Goal: Download file/media

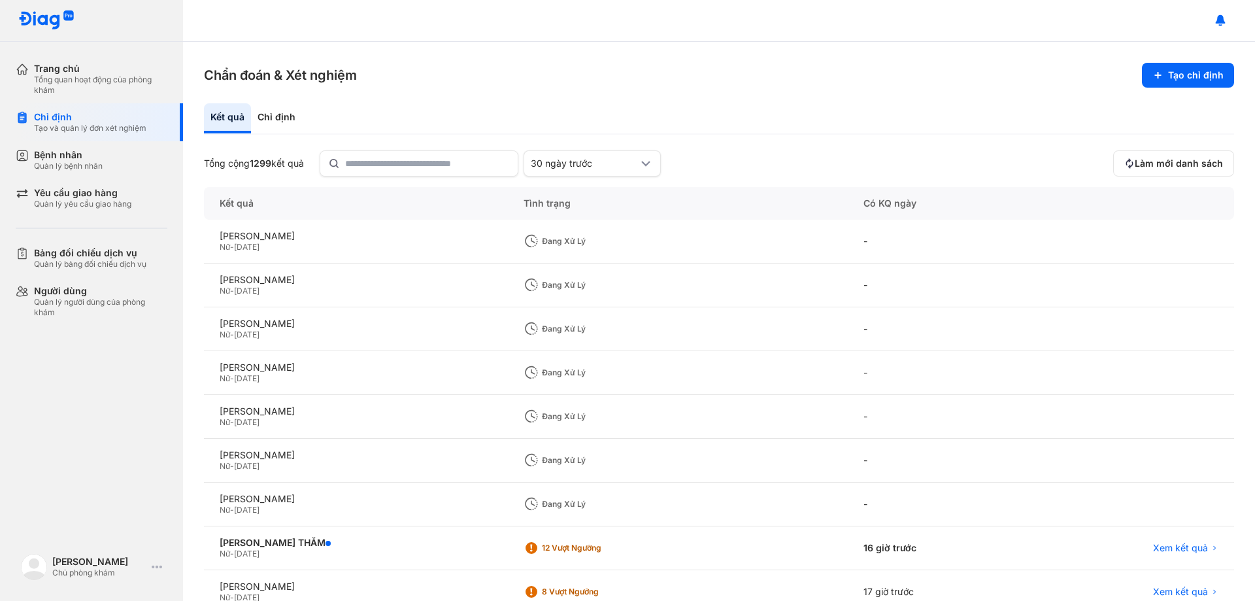
click at [91, 159] on div "Bệnh nhân" at bounding box center [68, 155] width 69 height 12
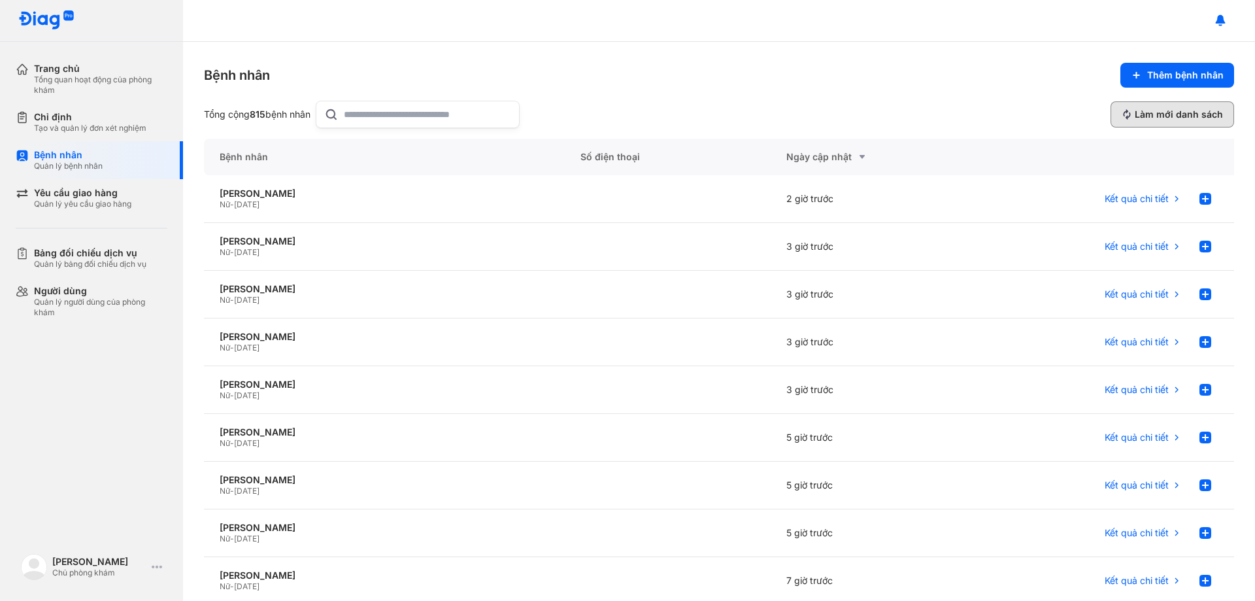
click at [1154, 119] on span "Làm mới danh sách" at bounding box center [1179, 114] width 88 height 12
click at [110, 124] on div "Tạo và quản lý đơn xét nghiệm" at bounding box center [90, 128] width 112 height 10
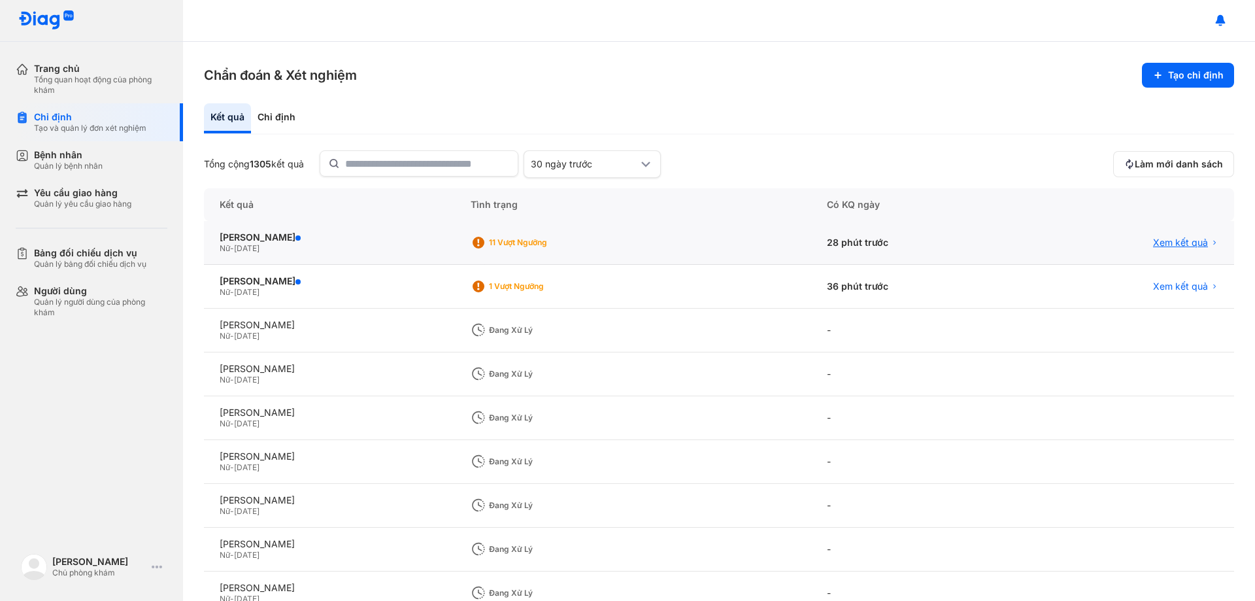
click at [1177, 242] on span "Xem kết quả" at bounding box center [1180, 243] width 55 height 12
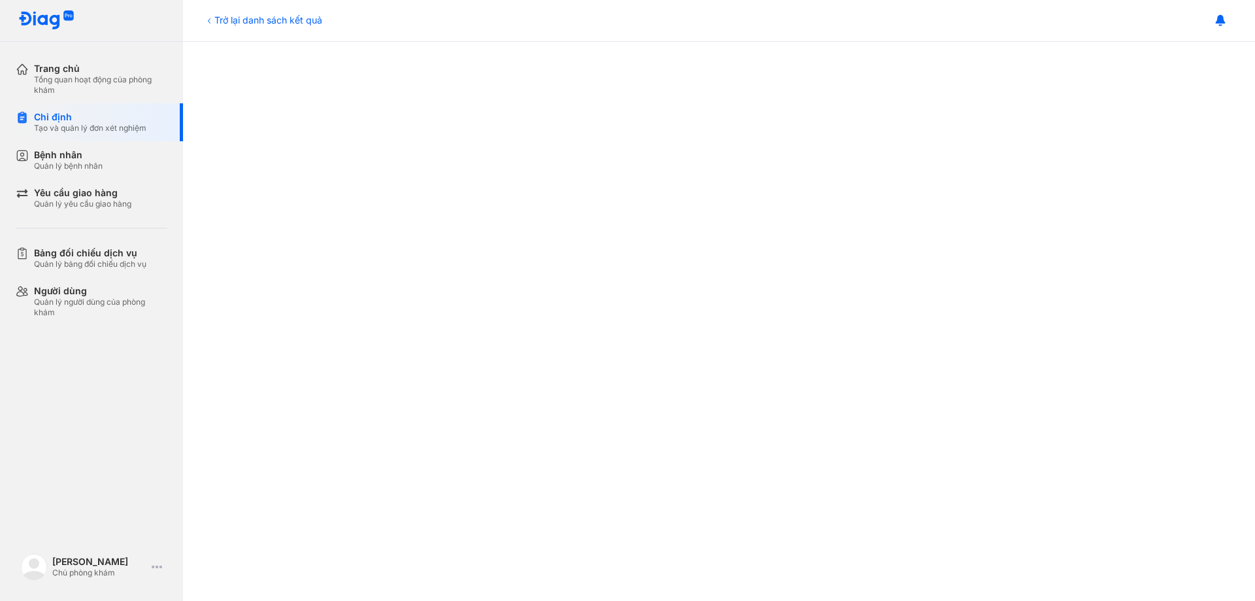
scroll to position [658, 0]
click at [218, 16] on div "Trở lại danh sách kết quả" at bounding box center [263, 20] width 118 height 14
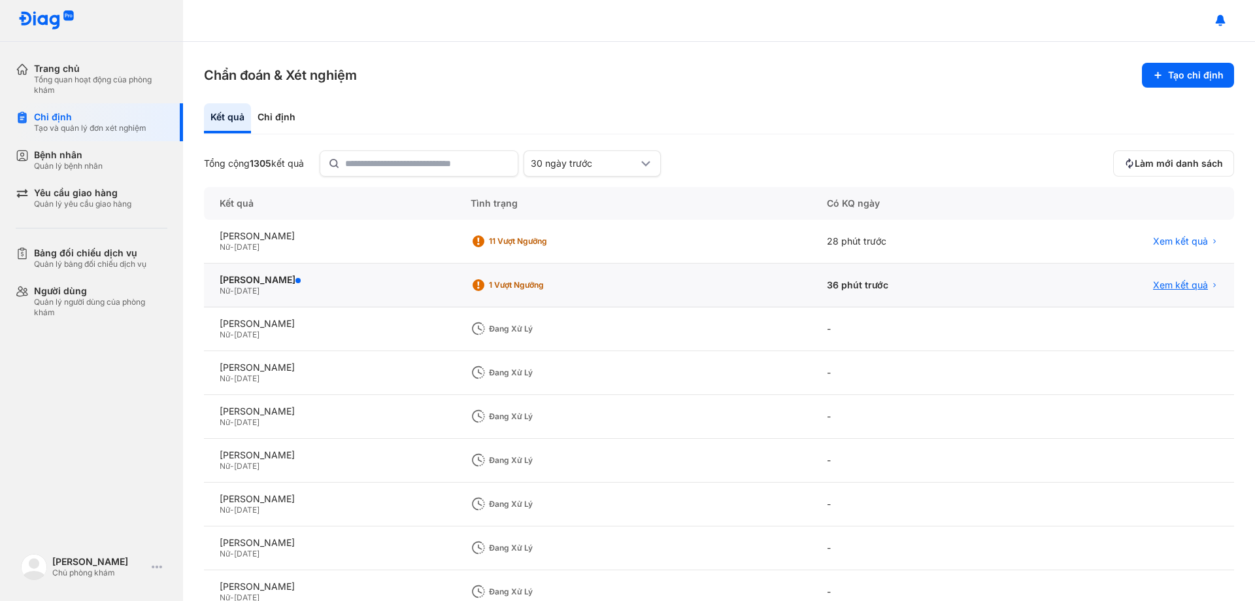
click at [1169, 284] on span "Xem kết quả" at bounding box center [1180, 285] width 55 height 12
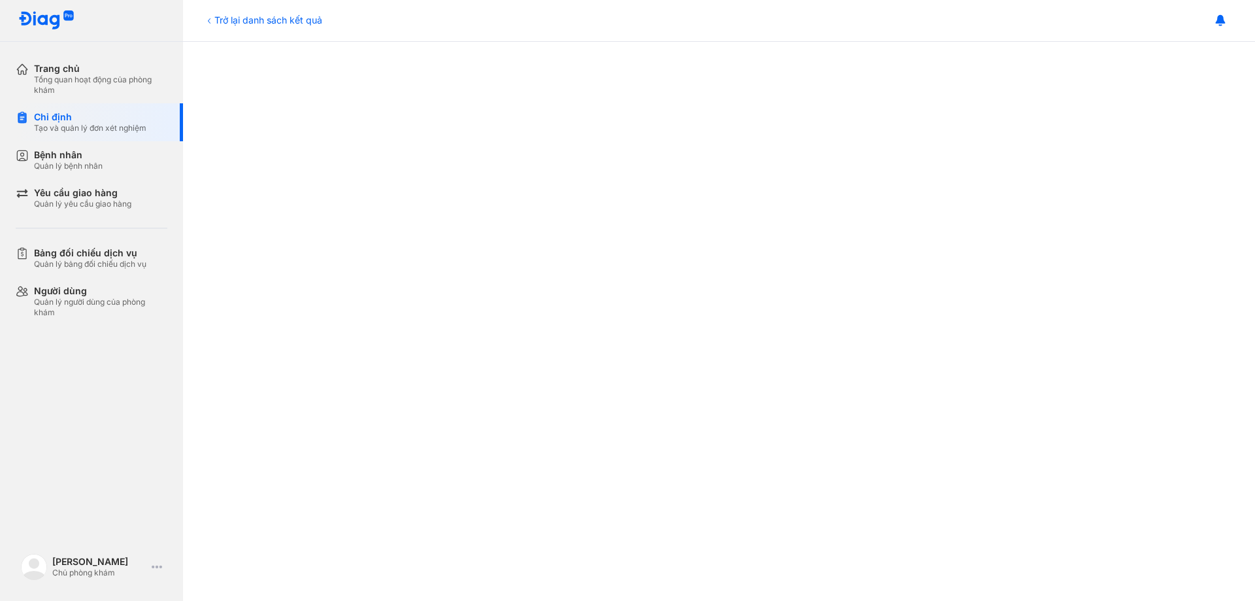
scroll to position [457, 0]
click at [220, 22] on div "Trở lại danh sách kết quả" at bounding box center [263, 20] width 118 height 14
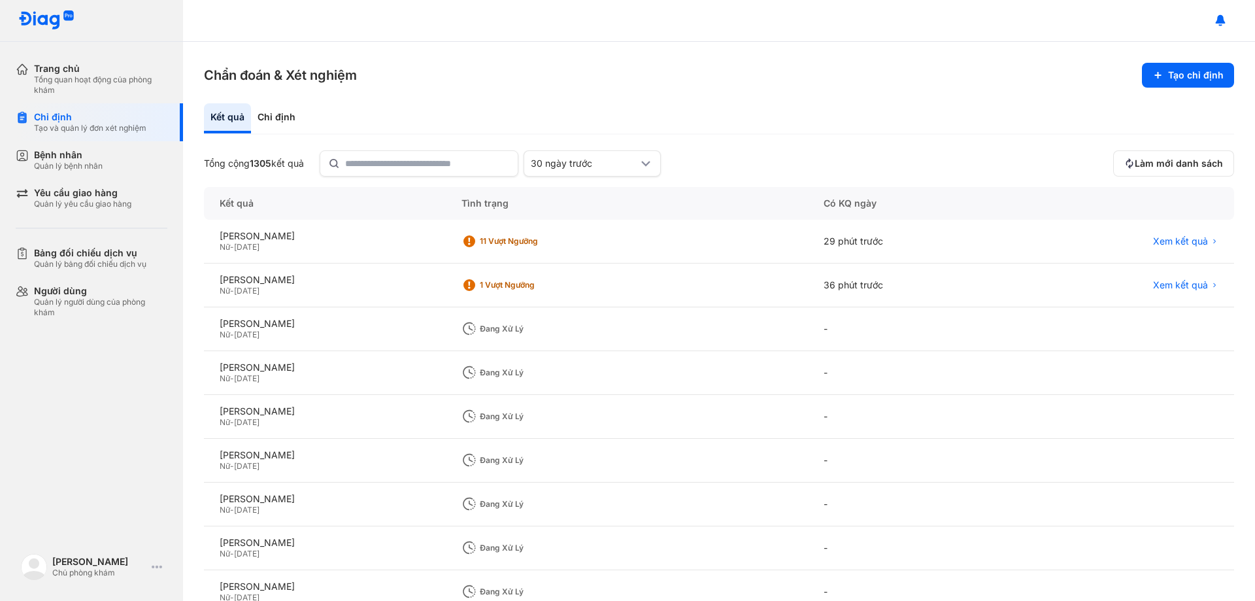
scroll to position [125, 0]
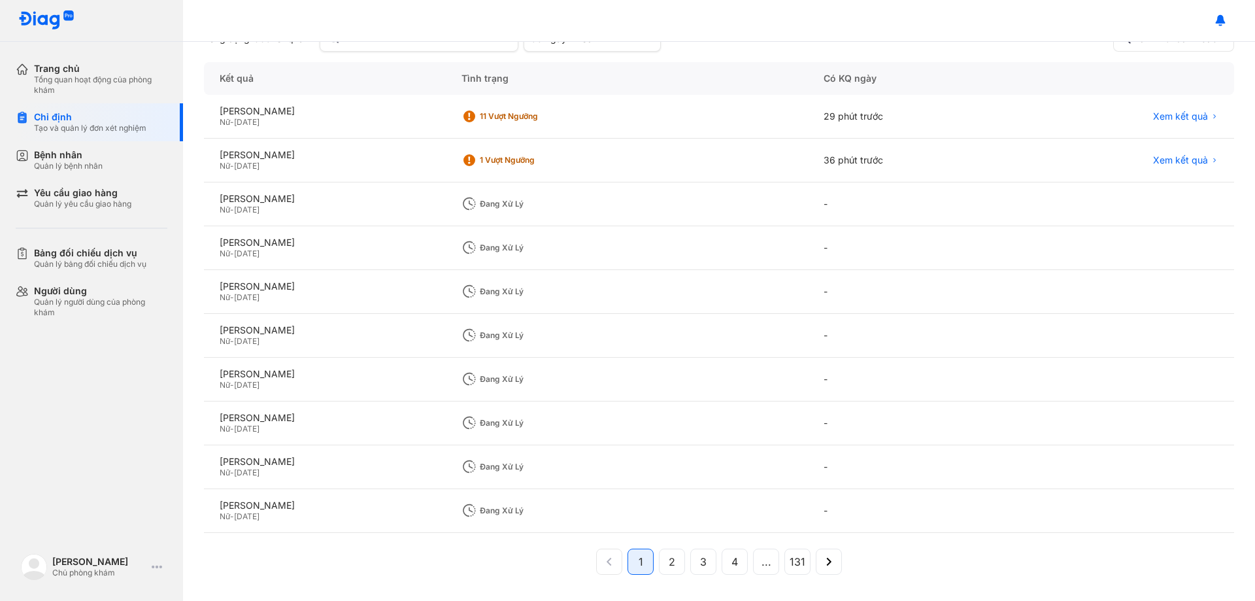
click at [669, 561] on span "2" at bounding box center [672, 562] width 7 height 16
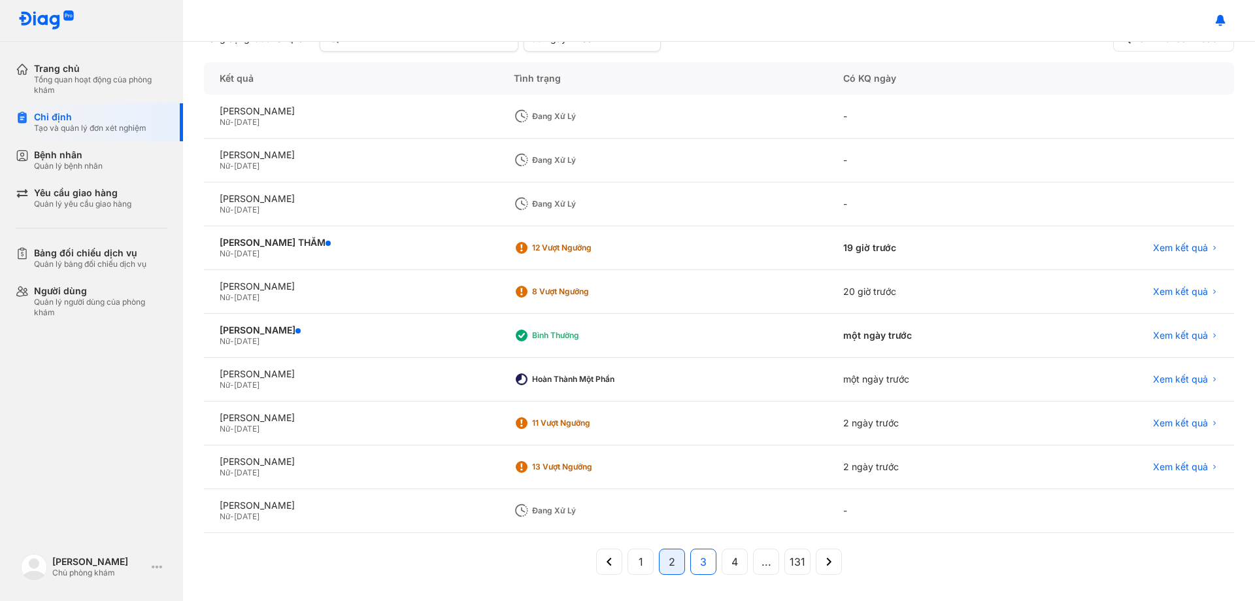
click at [722, 563] on button "3" at bounding box center [735, 561] width 26 height 26
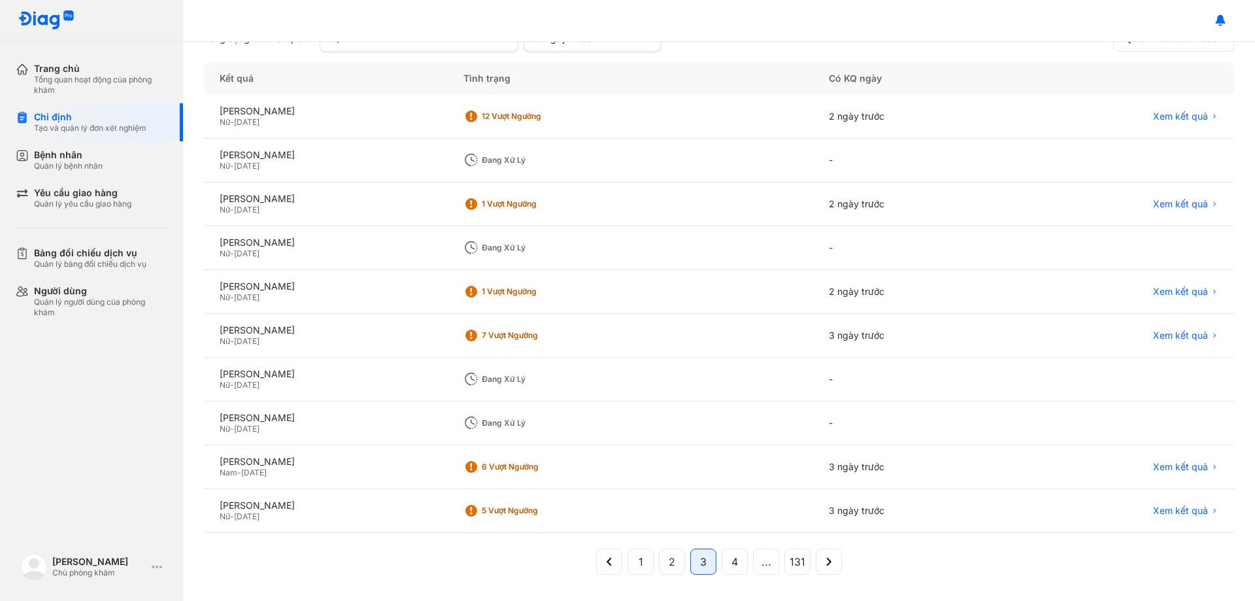
scroll to position [0, 0]
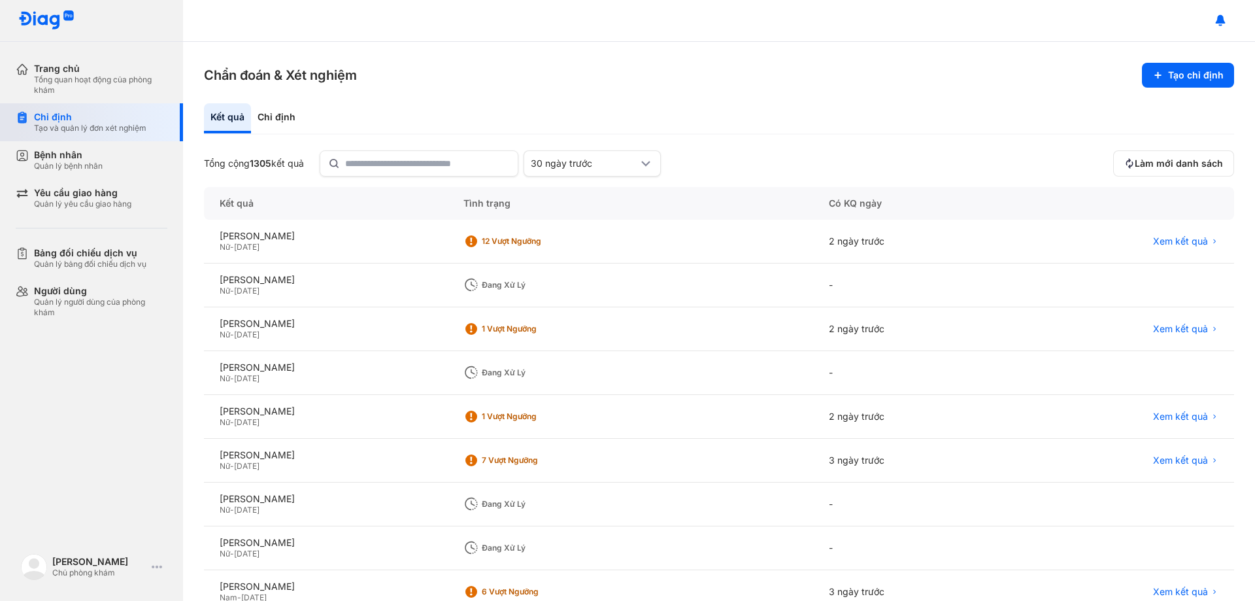
click at [74, 126] on div "Tạo và quản lý đơn xét nghiệm" at bounding box center [90, 128] width 112 height 10
click at [1189, 165] on span "Làm mới danh sách" at bounding box center [1179, 164] width 88 height 12
click at [403, 156] on input "text" at bounding box center [427, 164] width 163 height 24
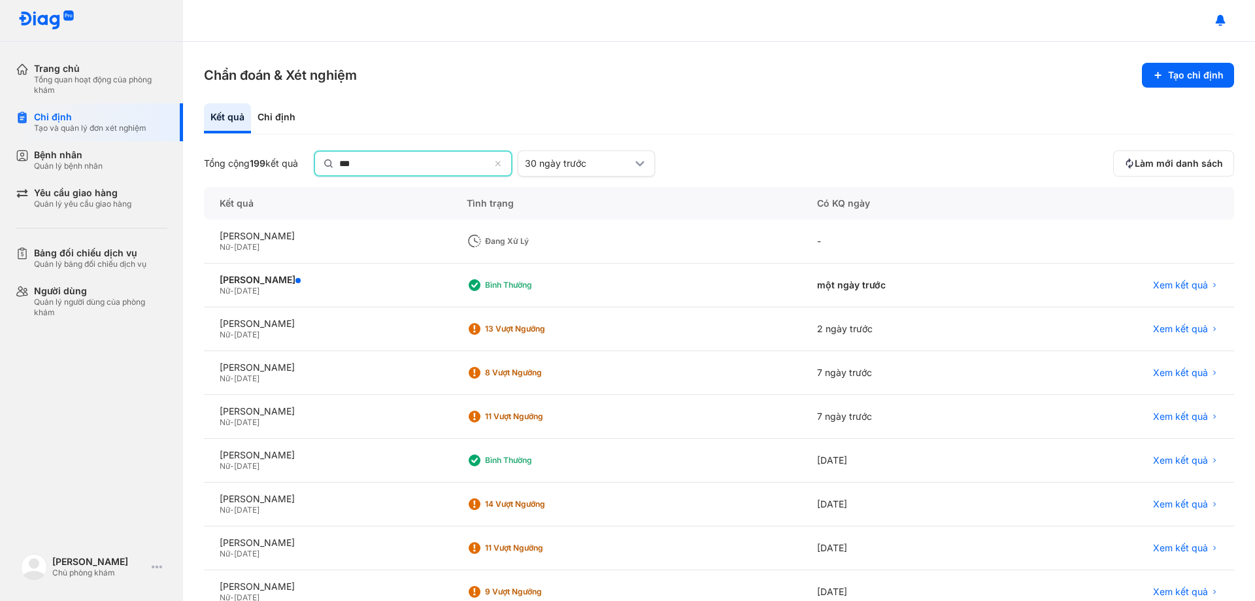
type input "***"
click at [502, 165] on icon at bounding box center [499, 165] width 8 height 10
click at [490, 165] on input "***" at bounding box center [414, 164] width 150 height 24
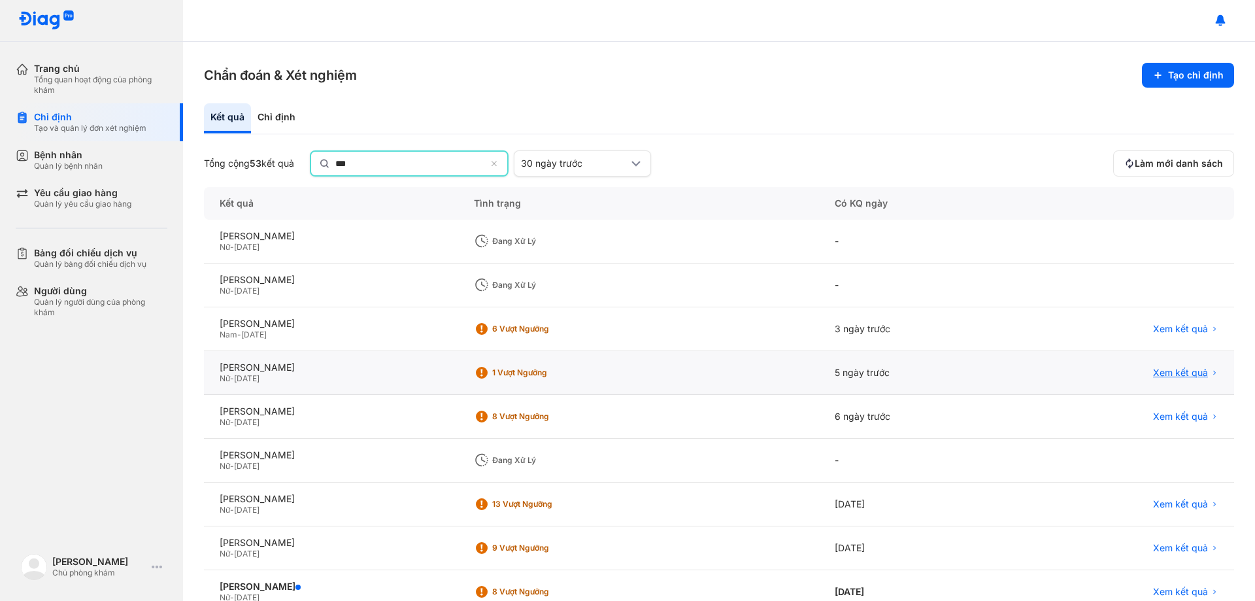
type input "***"
click at [1180, 372] on span "Xem kết quả" at bounding box center [1180, 374] width 55 height 12
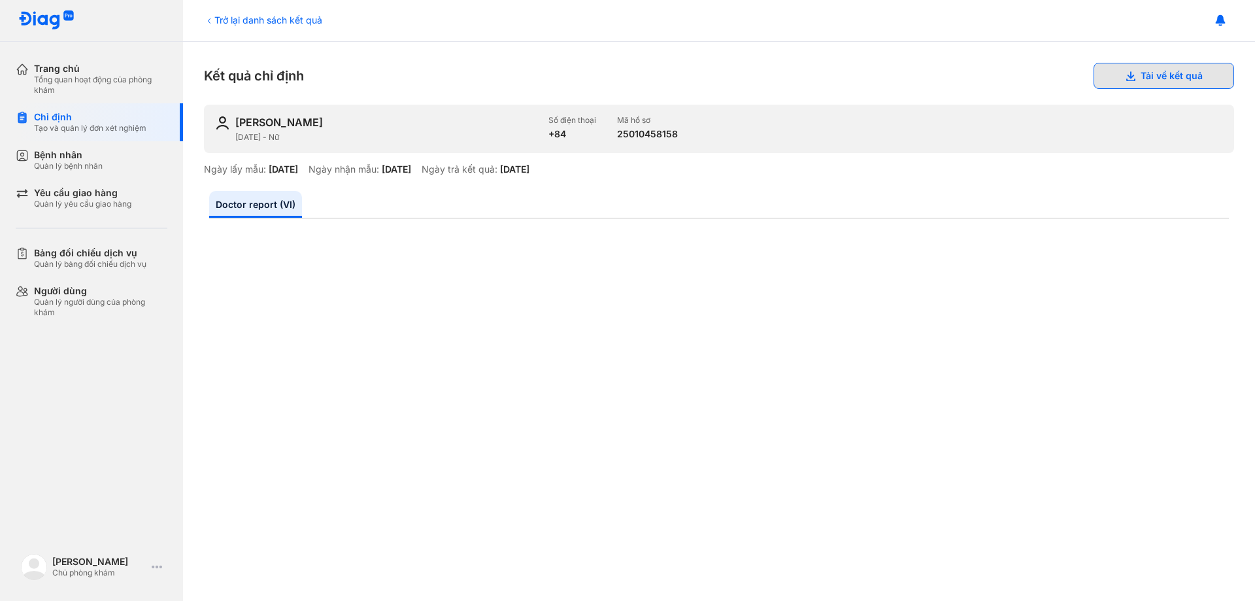
click at [1141, 71] on button "Tải về kết quả" at bounding box center [1163, 76] width 141 height 26
click at [230, 22] on div "Trở lại danh sách kết quả" at bounding box center [263, 20] width 118 height 14
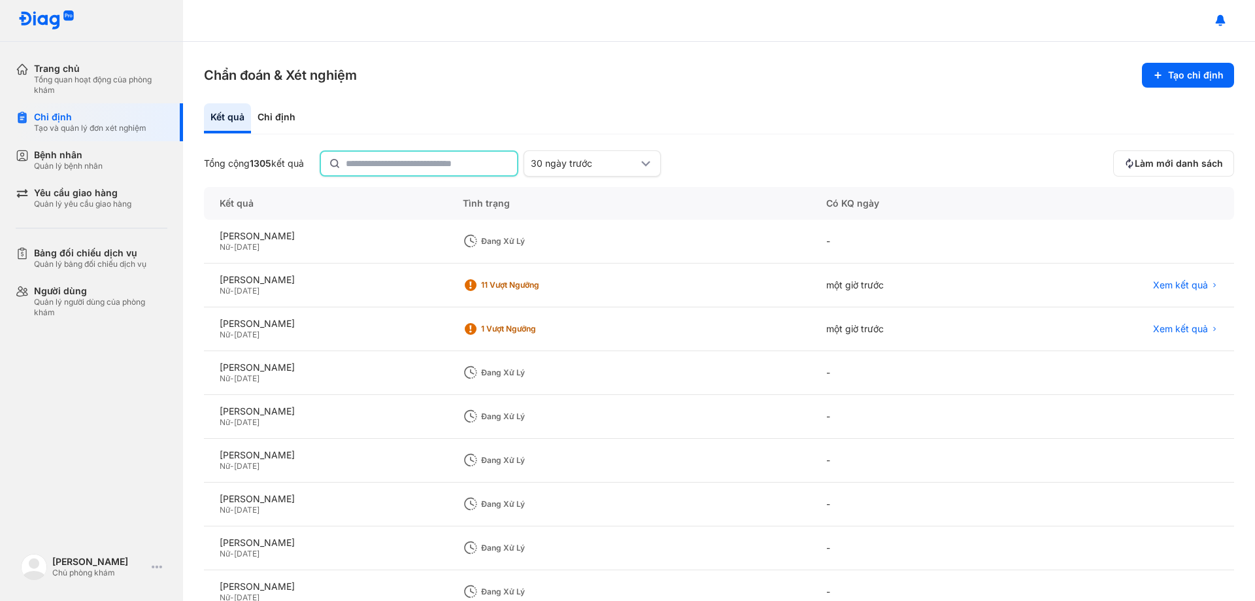
click at [376, 167] on input "text" at bounding box center [427, 164] width 163 height 24
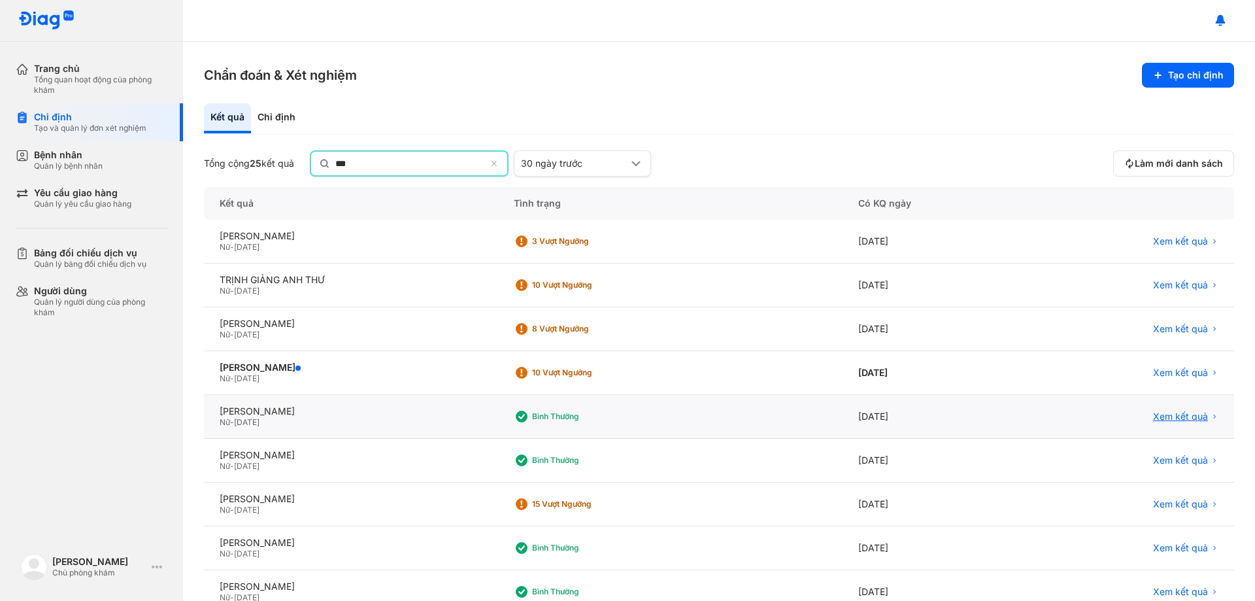
type input "***"
click at [1171, 416] on span "Xem kết quả" at bounding box center [1180, 418] width 55 height 12
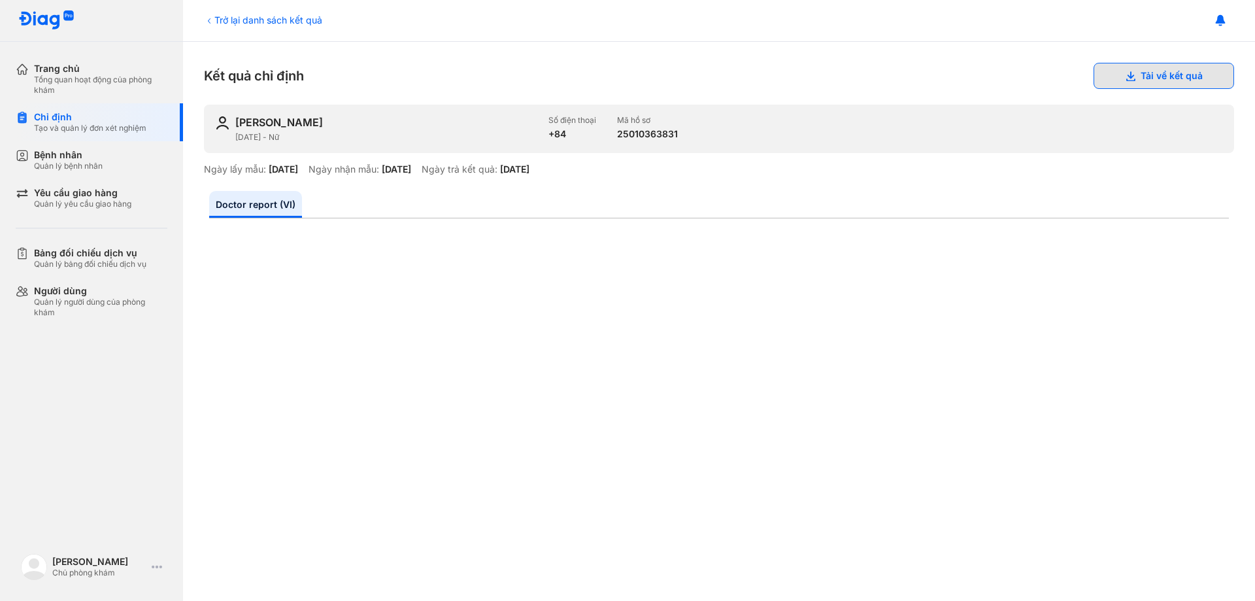
click at [1167, 77] on button "Tải về kết quả" at bounding box center [1163, 76] width 141 height 26
